Goal: Transaction & Acquisition: Register for event/course

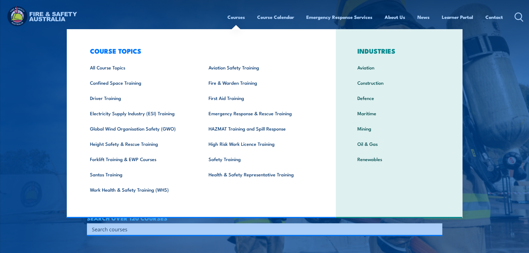
click at [318, 230] on input "Search input" at bounding box center [261, 229] width 338 height 8
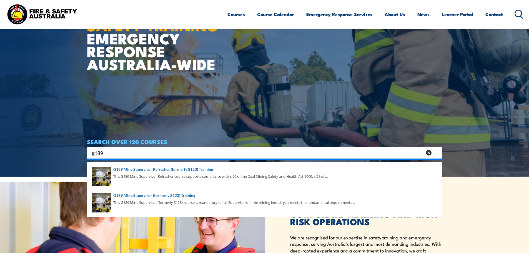
scroll to position [83, 0]
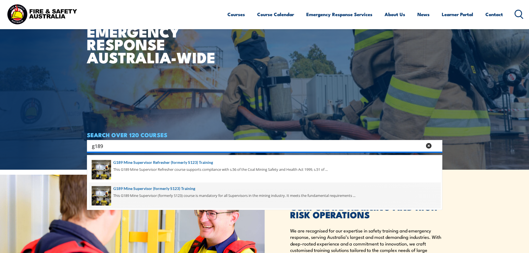
type input "g189"
click at [167, 193] on span at bounding box center [265, 196] width 352 height 26
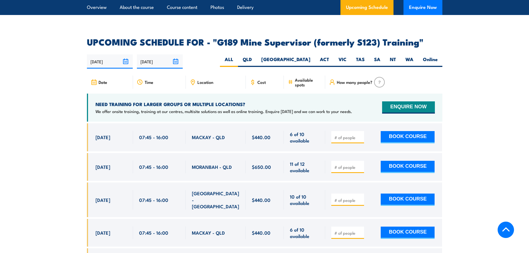
scroll to position [1000, 0]
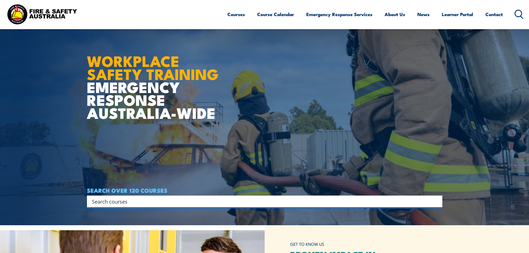
drag, startPoint x: 0, startPoint y: 0, endPoint x: 233, endPoint y: 196, distance: 304.2
click at [233, 196] on div "Search" at bounding box center [265, 202] width 356 height 12
click at [231, 205] on div "Search" at bounding box center [265, 202] width 356 height 12
click at [232, 197] on input "Search input" at bounding box center [261, 201] width 338 height 8
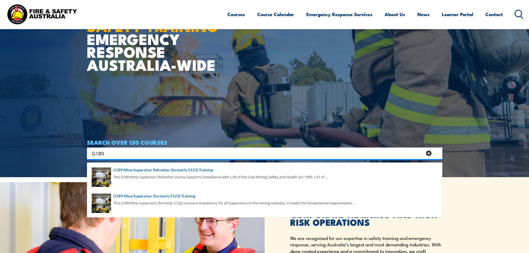
scroll to position [83, 0]
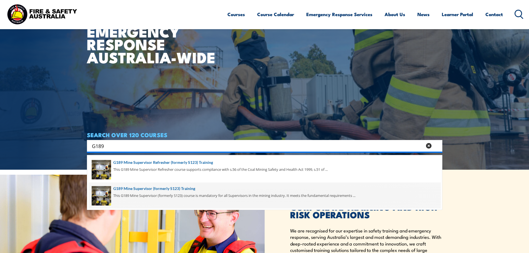
type input "G189"
click at [155, 195] on span at bounding box center [265, 196] width 352 height 26
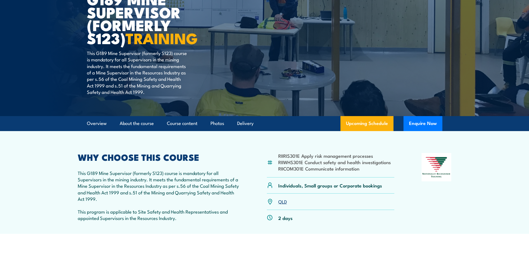
scroll to position [56, 0]
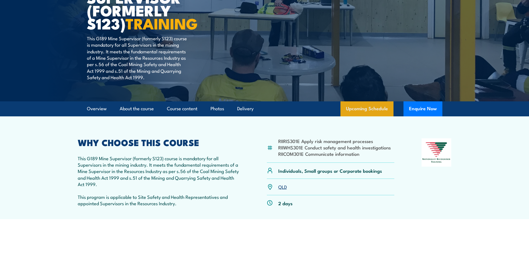
click at [368, 104] on link "Upcoming Schedule" at bounding box center [367, 108] width 53 height 15
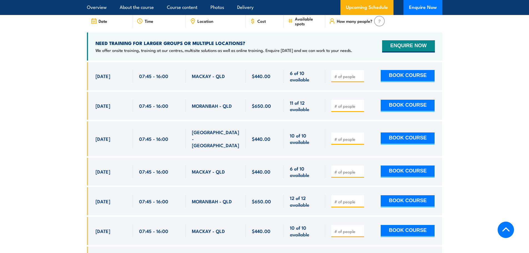
scroll to position [975, 0]
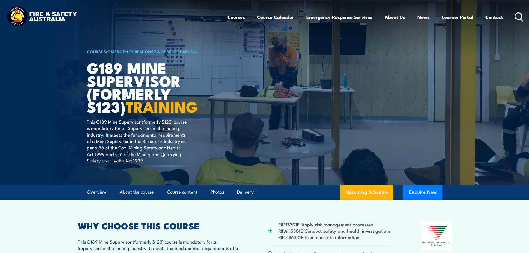
click at [518, 15] on icon at bounding box center [519, 17] width 9 height 9
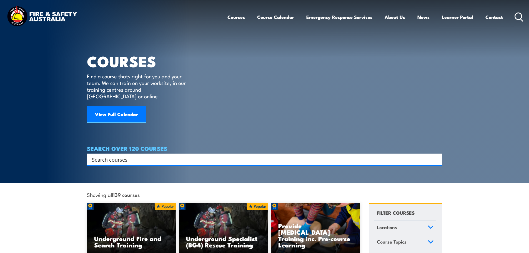
click at [295, 155] on input "Search input" at bounding box center [261, 159] width 338 height 8
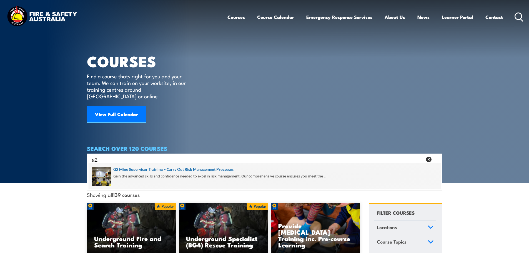
type input "g2"
click at [142, 173] on span at bounding box center [265, 176] width 352 height 26
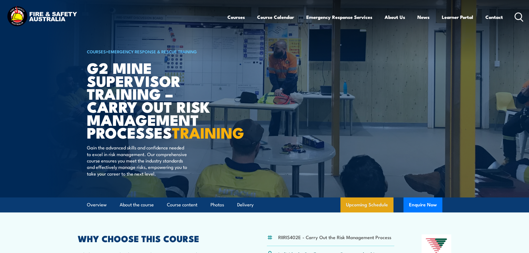
click at [345, 213] on link "Upcoming Schedule" at bounding box center [367, 205] width 53 height 15
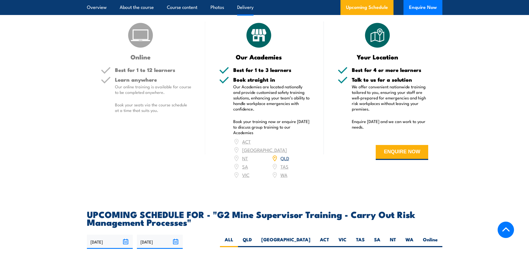
scroll to position [1035, 0]
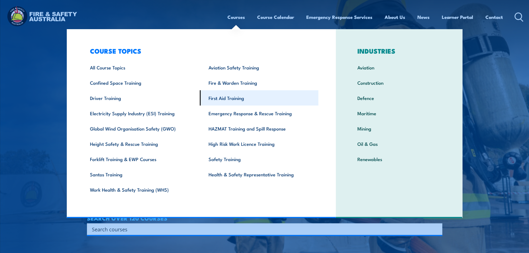
click at [231, 95] on link "First Aid Training" at bounding box center [259, 97] width 119 height 15
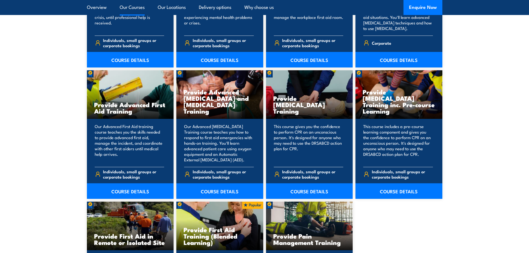
scroll to position [667, 0]
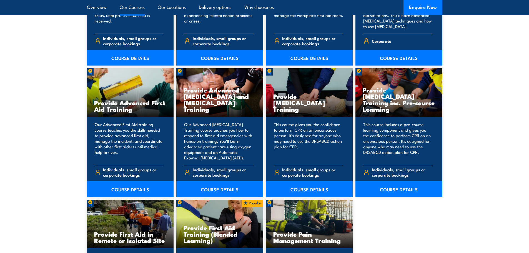
click at [299, 193] on link "COURSE DETAILS" at bounding box center [309, 189] width 87 height 16
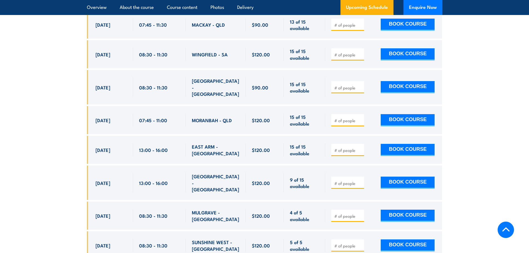
scroll to position [1167, 0]
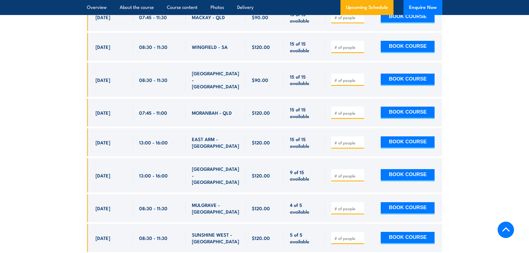
click at [344, 141] on input "number" at bounding box center [349, 143] width 28 height 6
type input "1"
click at [404, 138] on button "BOOK COURSE" at bounding box center [408, 142] width 54 height 12
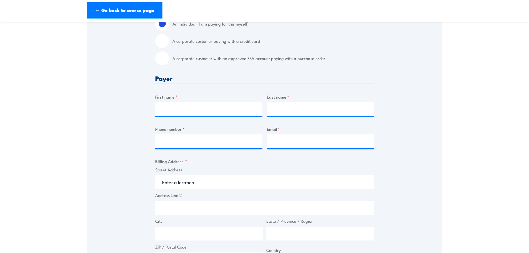
scroll to position [167, 0]
click at [207, 58] on label "A corporate customer with an approved FSA account paying with a purchase order" at bounding box center [273, 58] width 201 height 14
click at [169, 58] on input "A corporate customer with an approved FSA account paying with a purchase order" at bounding box center [162, 58] width 14 height 14
radio input "true"
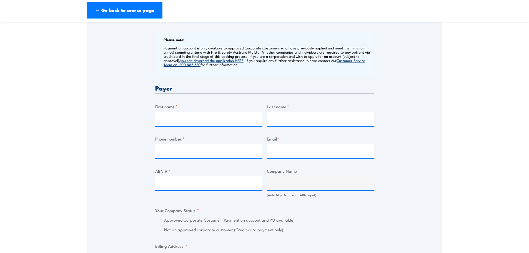
scroll to position [222, 0]
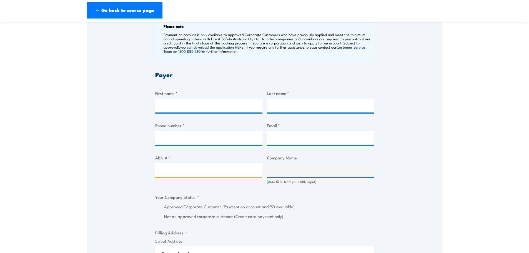
click at [190, 167] on input "ABN # *" at bounding box center [208, 170] width 107 height 14
type input "73622492826"
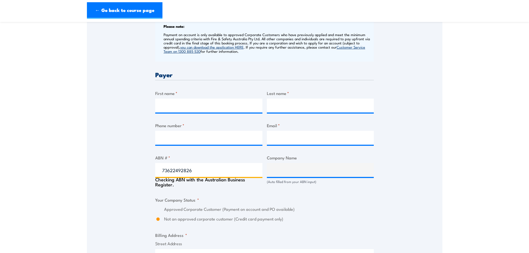
type input "PBE RUTHERFORD MINING PTY LTD"
radio input "true"
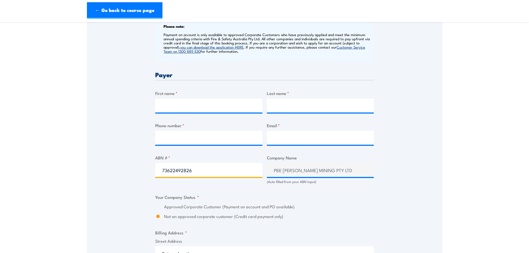
type input "73622492826"
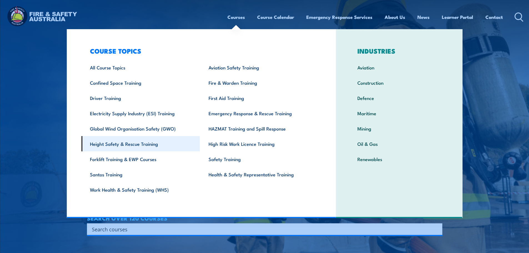
click at [121, 150] on link "Height Safety & Rescue Training" at bounding box center [140, 143] width 119 height 15
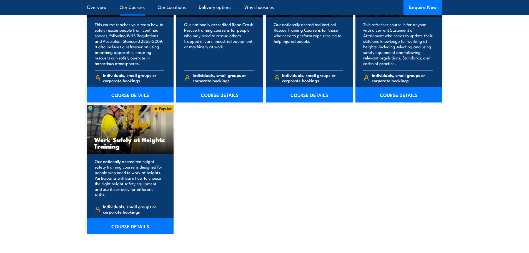
scroll to position [723, 0]
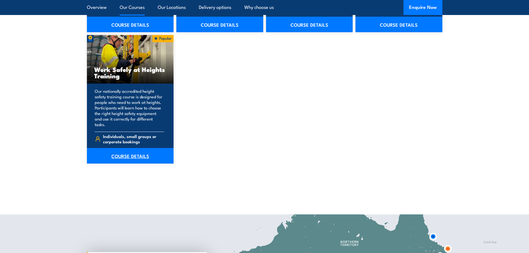
click at [134, 155] on link "COURSE DETAILS" at bounding box center [130, 156] width 87 height 16
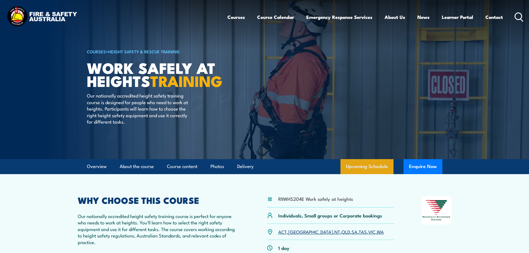
click at [365, 169] on link "Upcoming Schedule" at bounding box center [367, 166] width 53 height 15
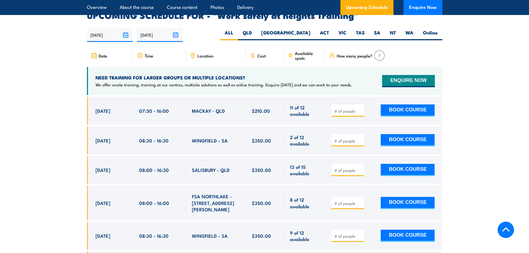
scroll to position [884, 0]
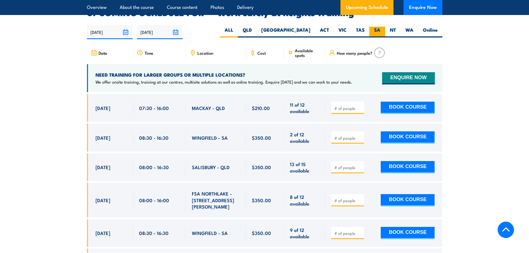
click at [376, 27] on label "SA" at bounding box center [378, 32] width 16 height 11
click at [381, 27] on input "SA" at bounding box center [383, 29] width 4 height 4
radio input "true"
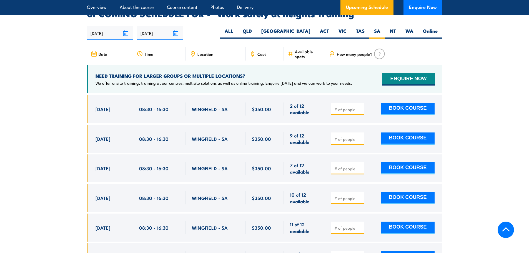
scroll to position [884, 0]
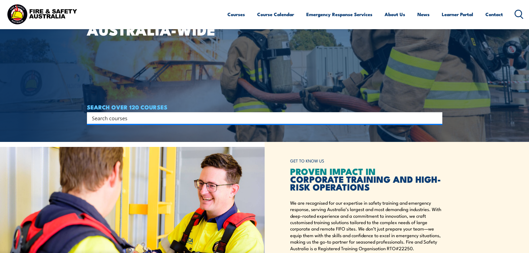
click at [262, 117] on input "Search input" at bounding box center [261, 118] width 338 height 8
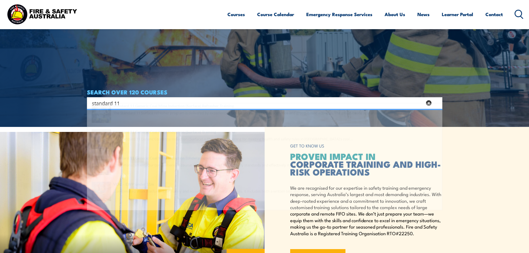
scroll to position [139, 0]
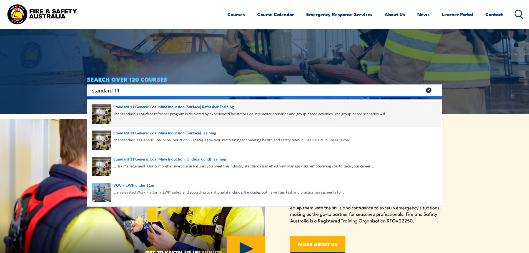
type input "standard 11"
click at [220, 114] on span at bounding box center [265, 114] width 352 height 26
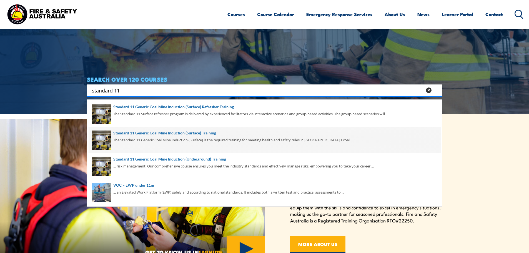
click at [211, 141] on span at bounding box center [265, 140] width 352 height 26
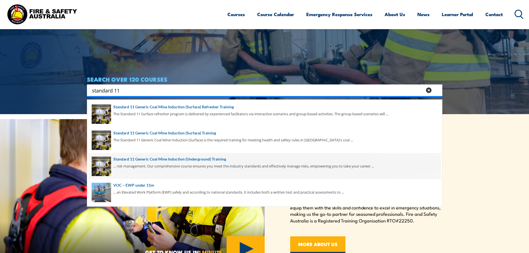
click at [214, 161] on span at bounding box center [265, 166] width 352 height 26
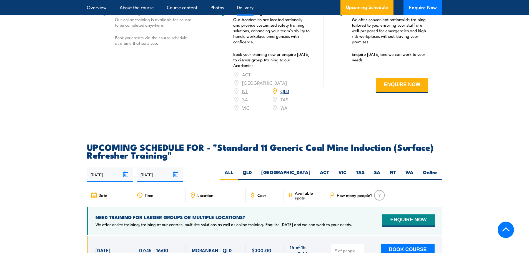
scroll to position [1000, 0]
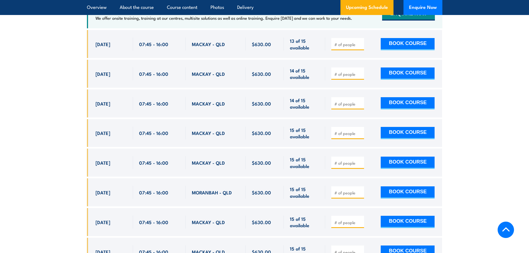
scroll to position [1139, 0]
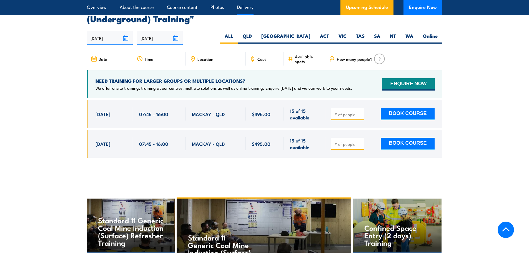
scroll to position [1028, 0]
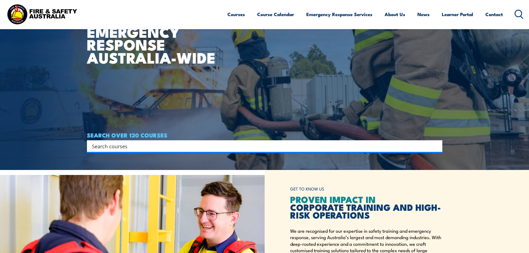
scroll to position [83, 0]
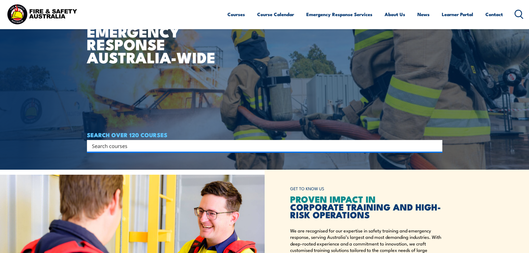
click at [333, 146] on input "Search input" at bounding box center [261, 146] width 338 height 8
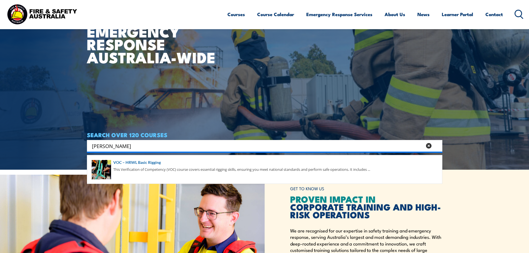
type input "[PERSON_NAME]"
